Goal: Obtain resource: Download file/media

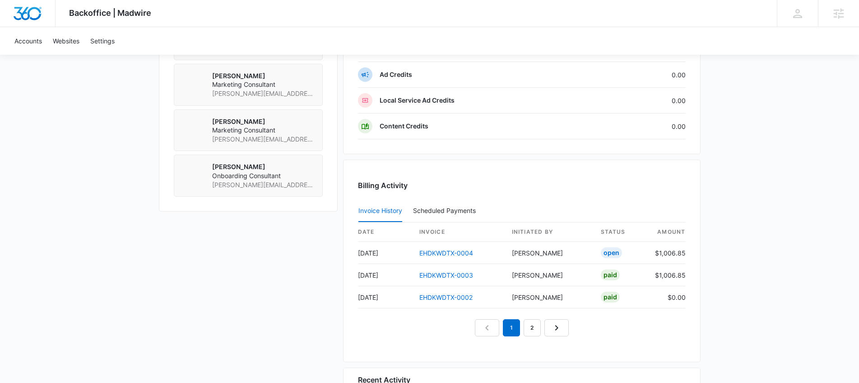
scroll to position [745, 0]
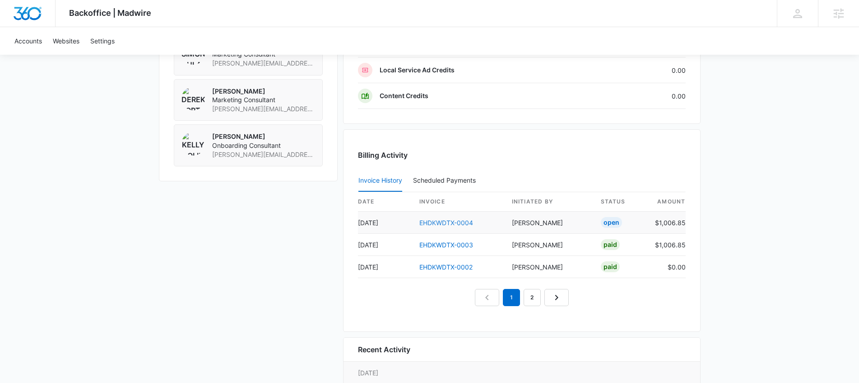
click at [449, 220] on link "EHDKWDTX-0004" at bounding box center [447, 223] width 54 height 8
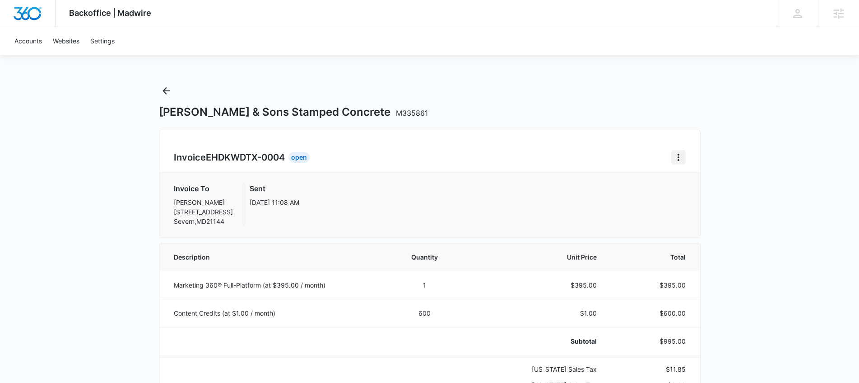
click at [684, 160] on button "Home" at bounding box center [679, 157] width 14 height 14
click at [719, 169] on div "Download Invoice" at bounding box center [715, 182] width 86 height 29
click at [681, 157] on icon "Home" at bounding box center [678, 157] width 11 height 11
click at [700, 183] on link "Download Invoice" at bounding box center [709, 182] width 52 height 8
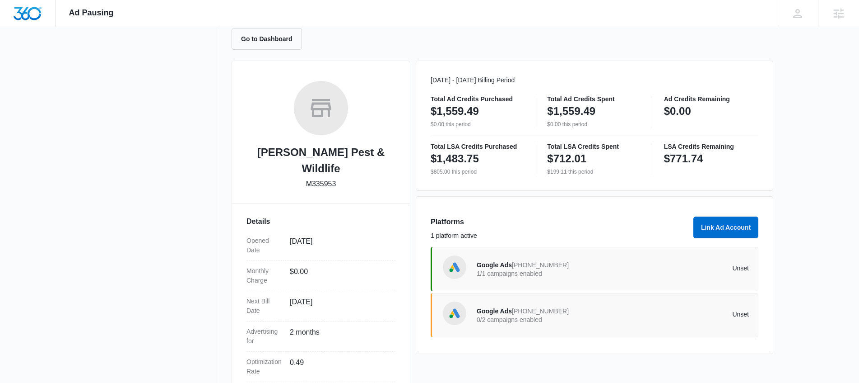
scroll to position [161, 0]
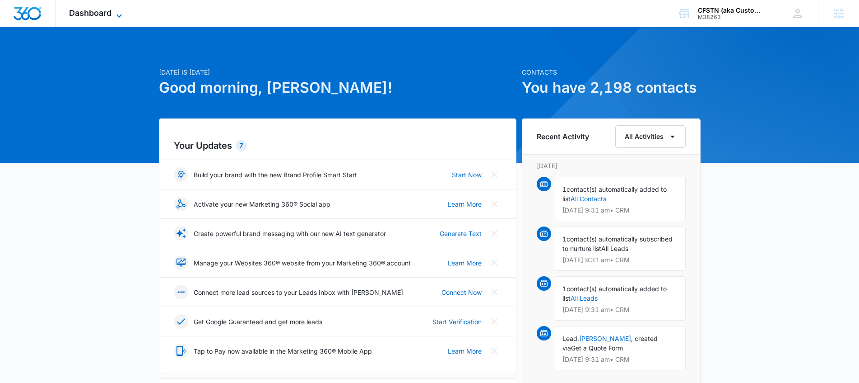
click at [123, 17] on icon at bounding box center [119, 15] width 11 height 11
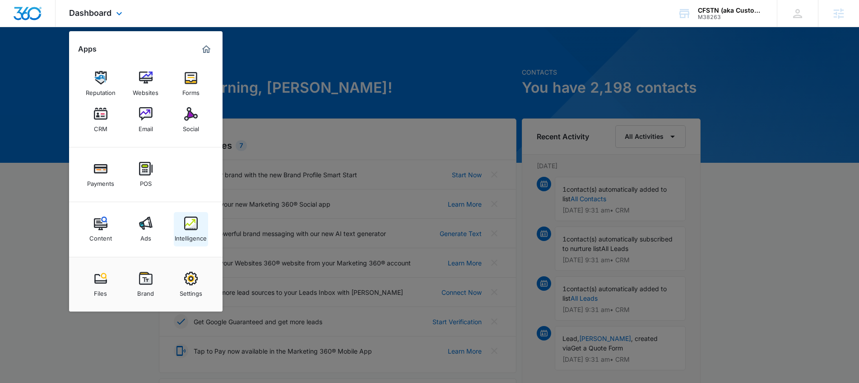
click at [190, 223] on img at bounding box center [191, 223] width 14 height 14
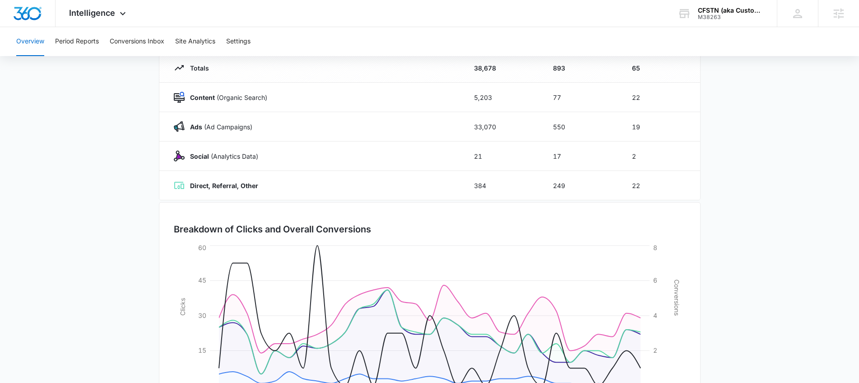
scroll to position [177, 0]
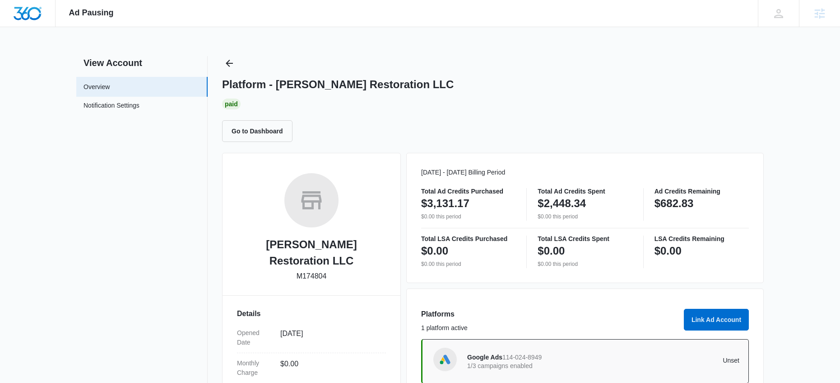
click at [97, 11] on span "Ad Pausing" at bounding box center [91, 12] width 45 height 9
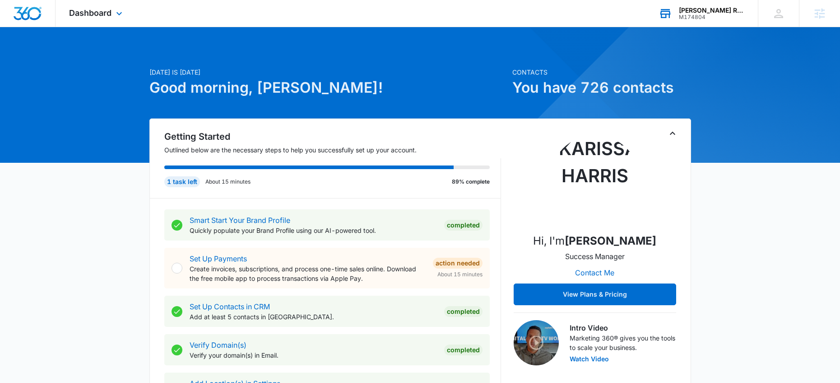
click at [702, 13] on div "Burton Restoration LLC" at bounding box center [712, 10] width 66 height 7
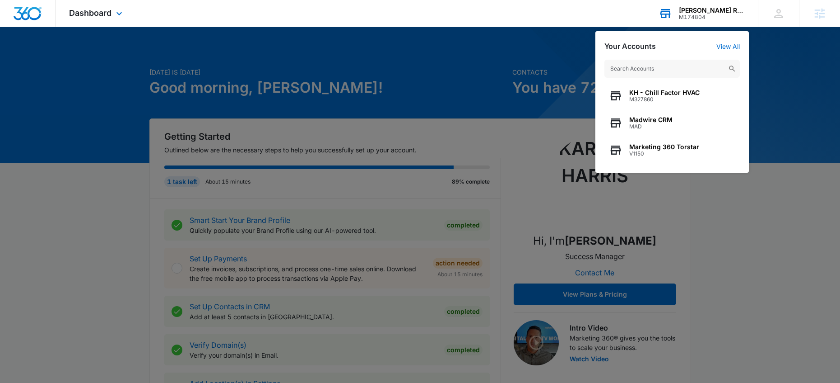
click at [673, 63] on input "text" at bounding box center [672, 69] width 135 height 18
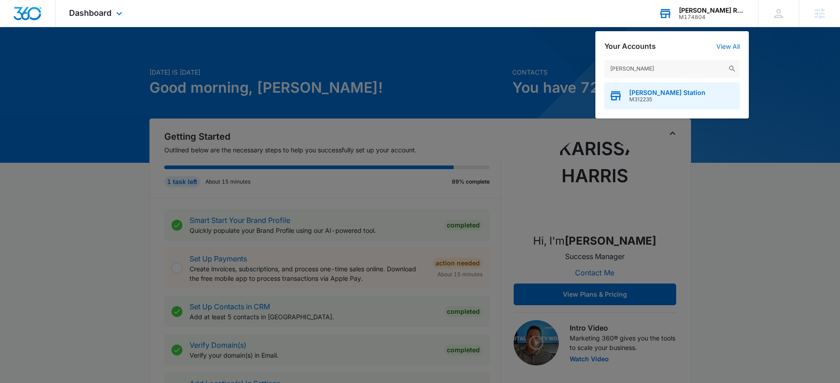
type input "nola s"
click at [661, 93] on span "[PERSON_NAME] Station" at bounding box center [668, 92] width 76 height 7
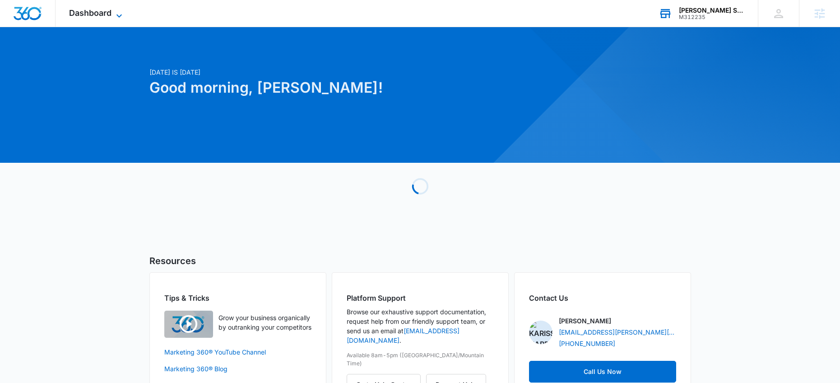
click at [80, 10] on span "Dashboard" at bounding box center [90, 12] width 42 height 9
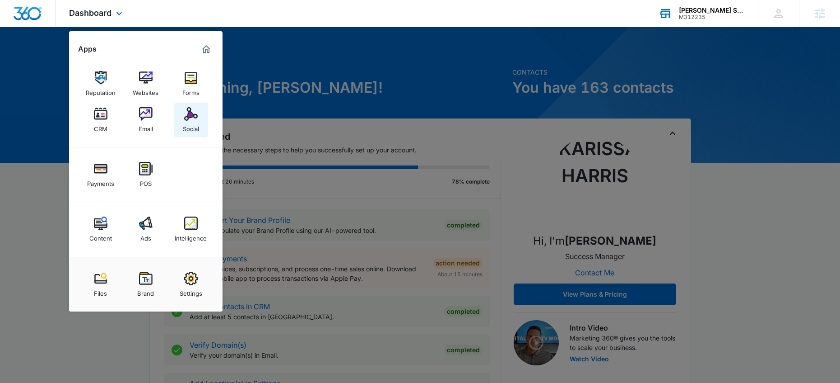
click at [187, 128] on div "Social" at bounding box center [191, 127] width 16 height 12
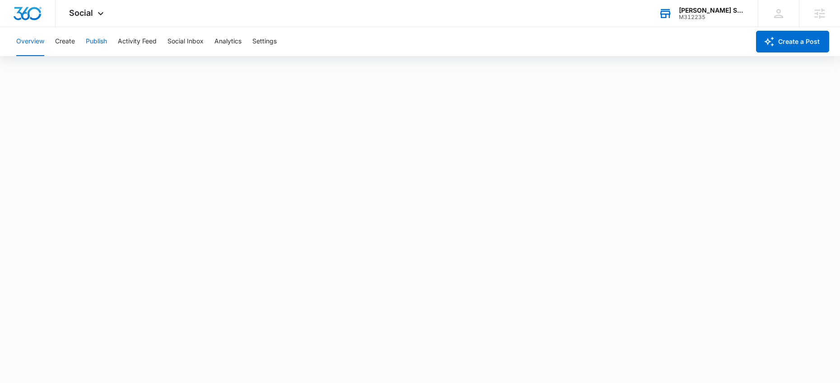
click at [92, 42] on button "Publish" at bounding box center [96, 41] width 21 height 29
click at [74, 44] on button "Create" at bounding box center [65, 41] width 20 height 29
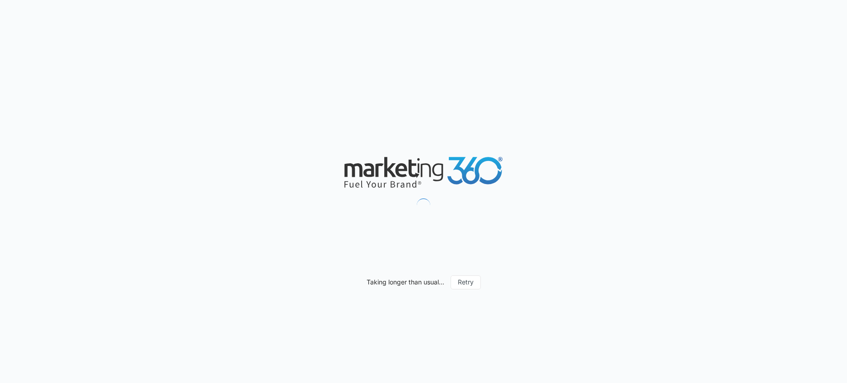
click at [696, 191] on div "Taking longer than usual... Retry" at bounding box center [423, 191] width 847 height 383
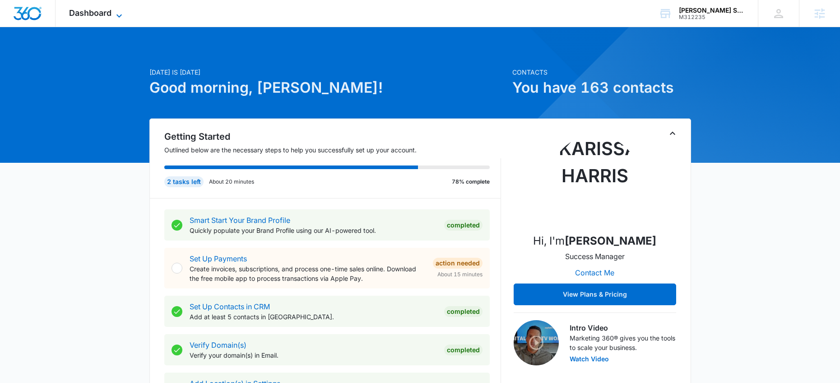
click at [93, 11] on span "Dashboard" at bounding box center [90, 12] width 42 height 9
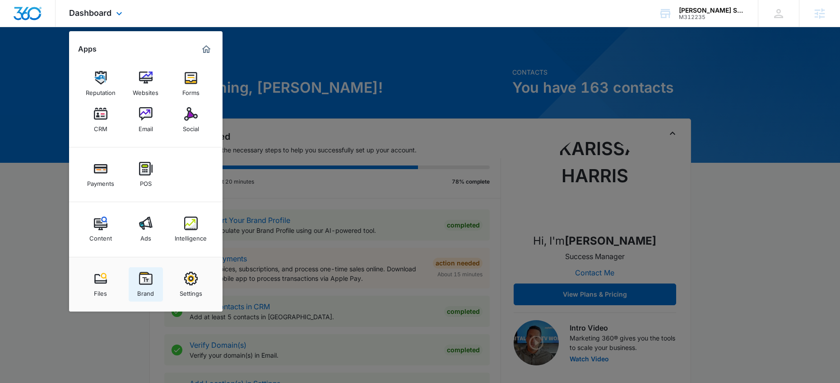
click at [150, 285] on img at bounding box center [146, 278] width 14 height 14
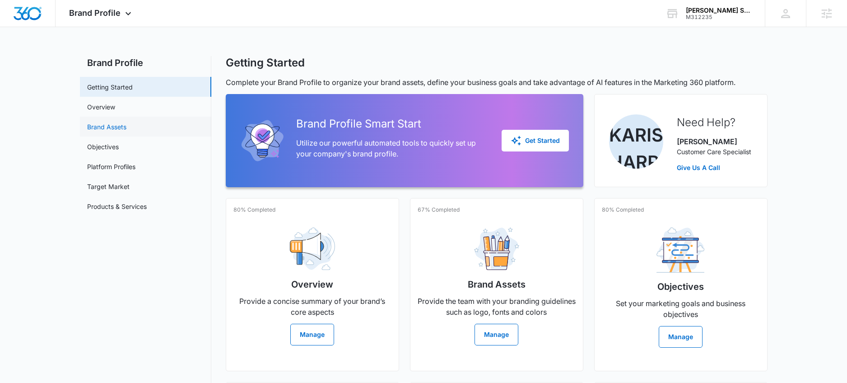
click at [112, 122] on link "Brand Assets" at bounding box center [106, 126] width 39 height 9
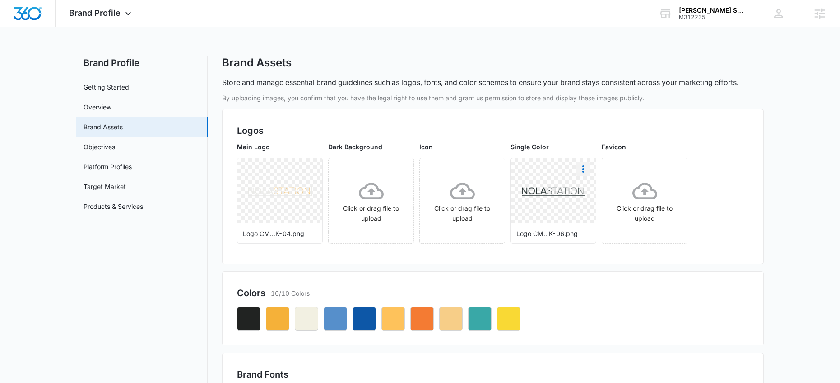
click at [584, 169] on icon "More" at bounding box center [583, 168] width 11 height 11
click at [615, 196] on div "Download" at bounding box center [602, 194] width 29 height 6
